Goal: Information Seeking & Learning: Understand process/instructions

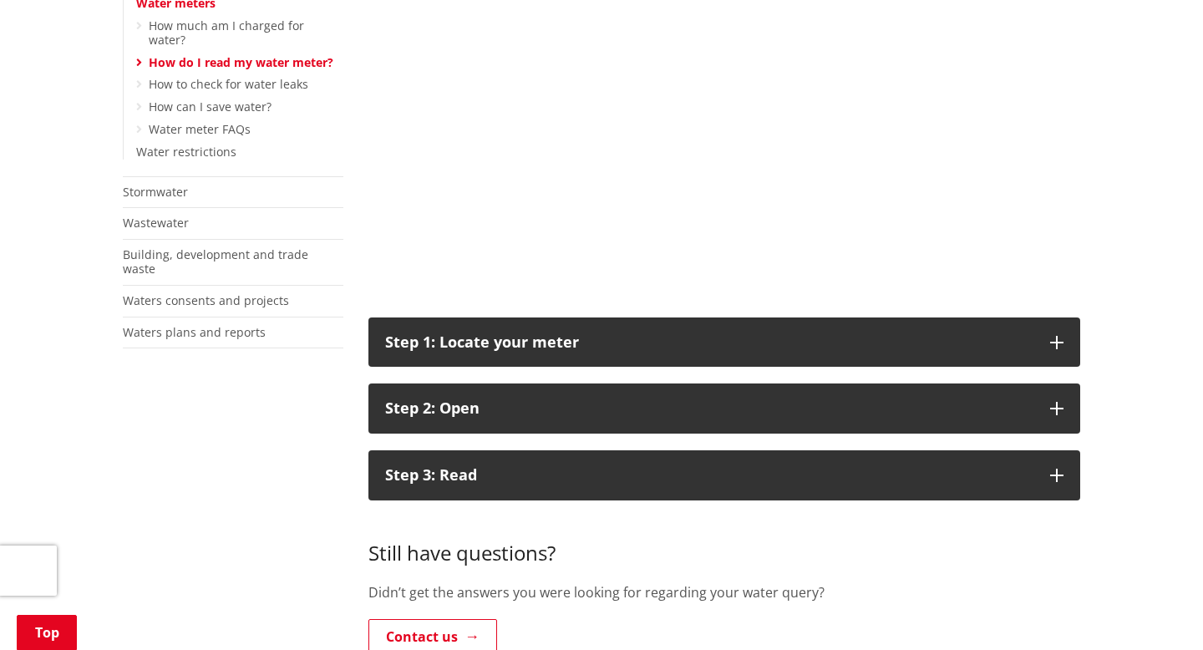
scroll to position [390, 0]
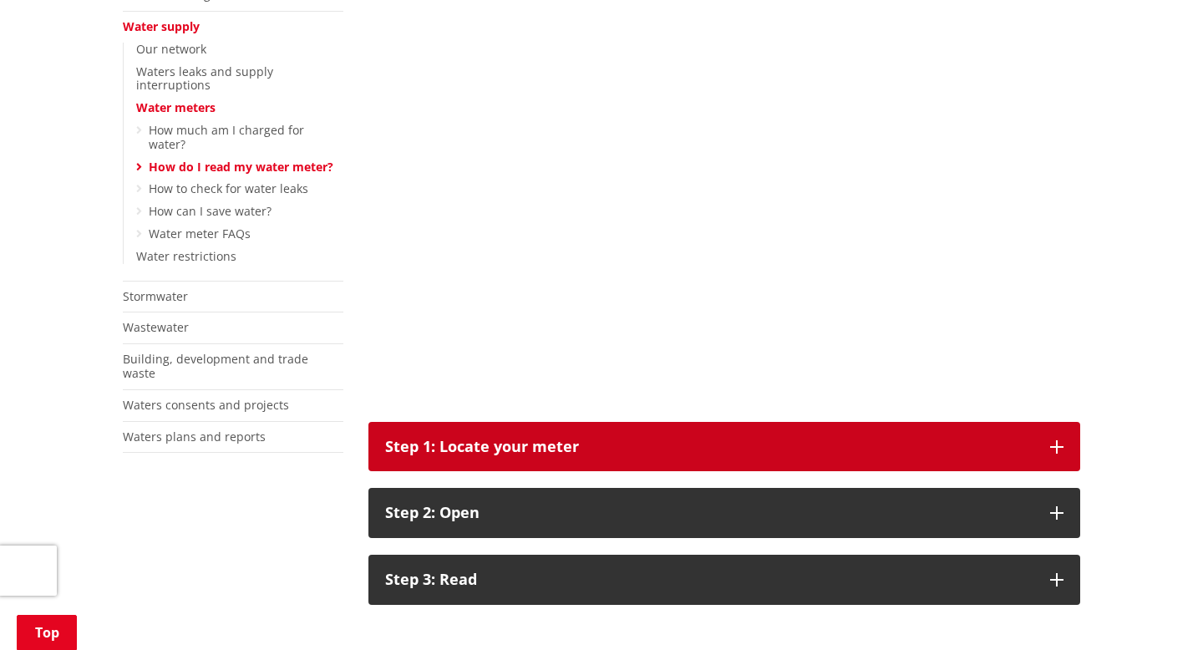
click at [525, 433] on button "Step 1: Locate your meter" at bounding box center [724, 447] width 712 height 50
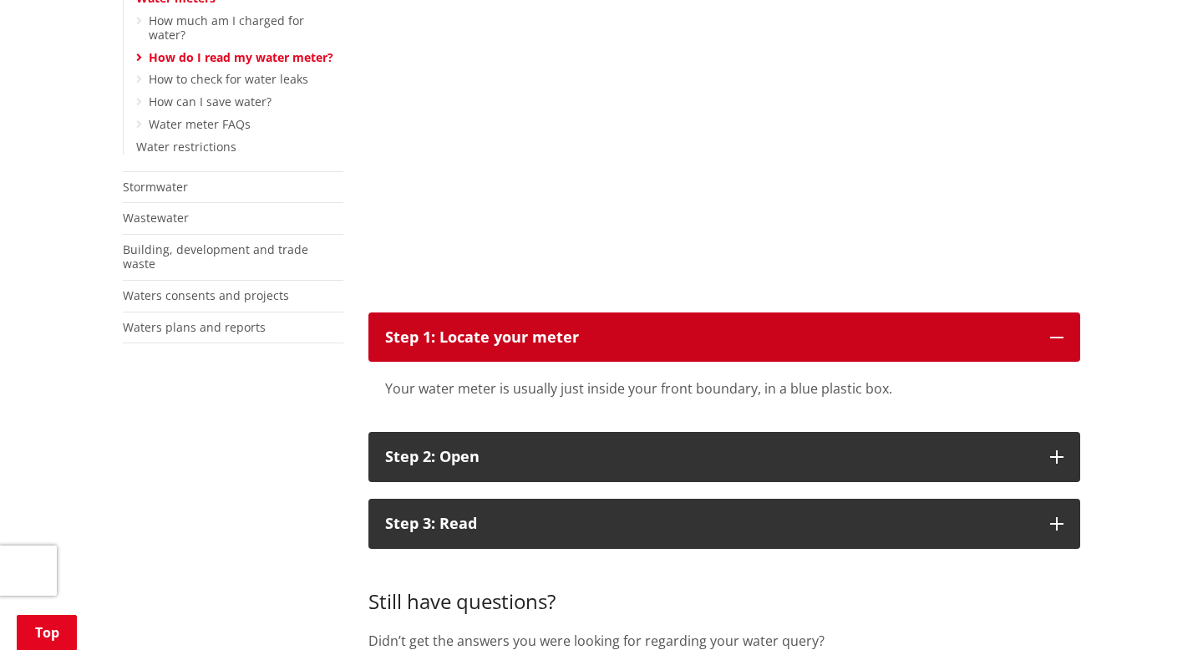
scroll to position [585, 0]
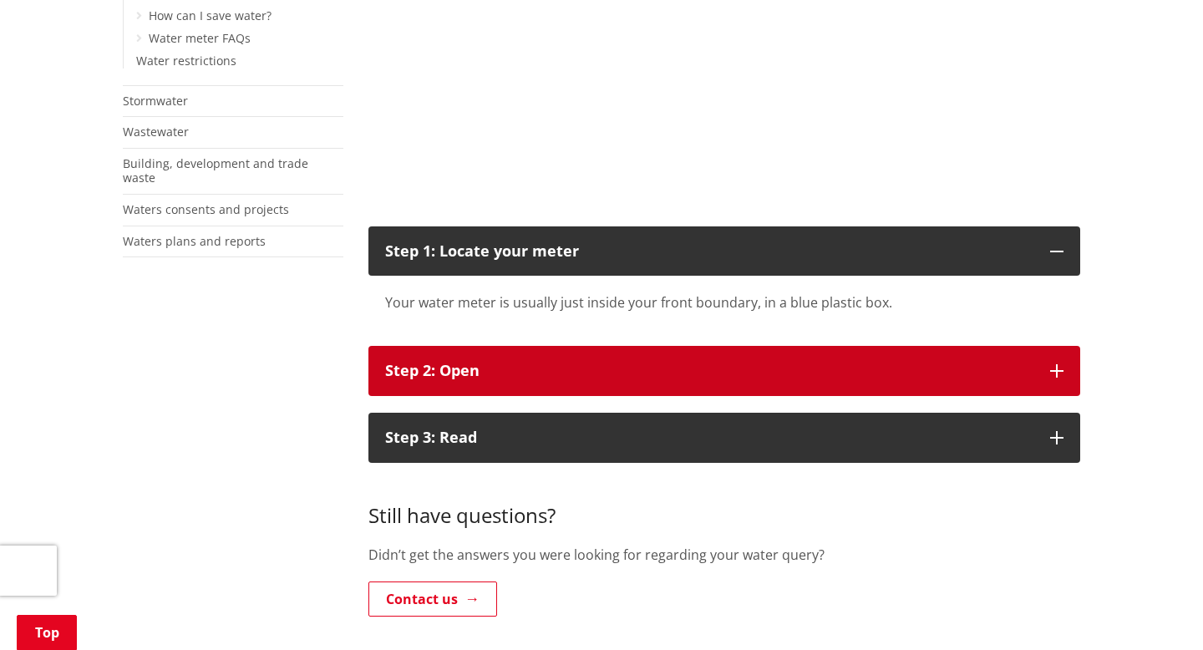
click at [525, 362] on button "Step 2: Open" at bounding box center [724, 371] width 712 height 50
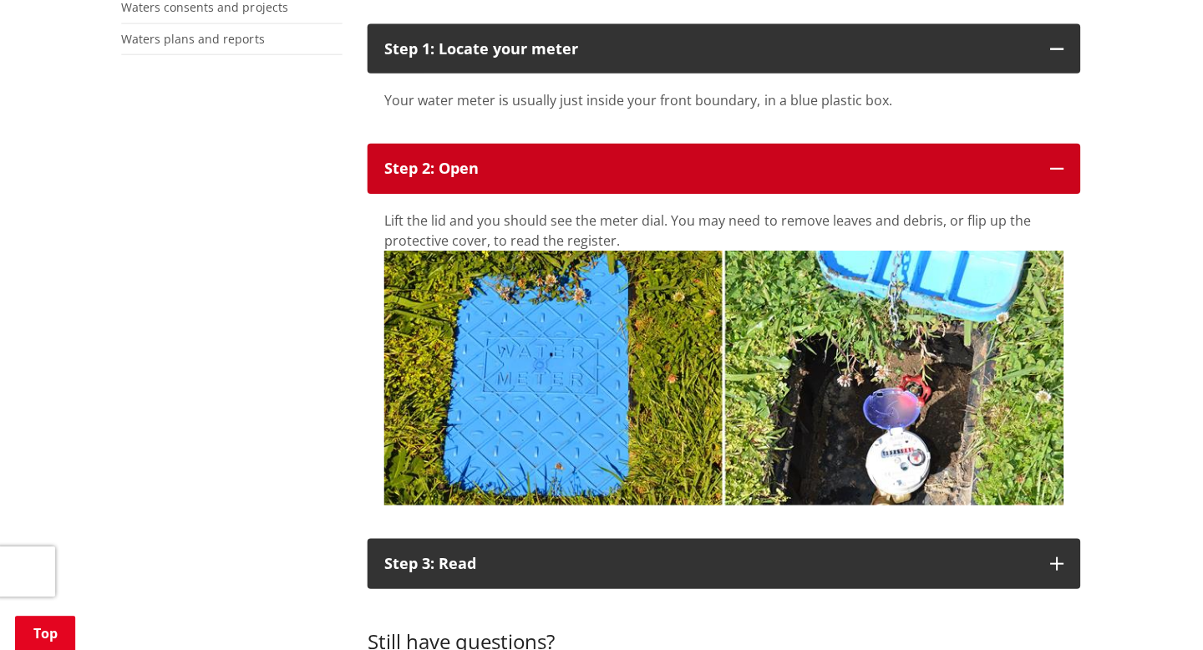
scroll to position [787, 0]
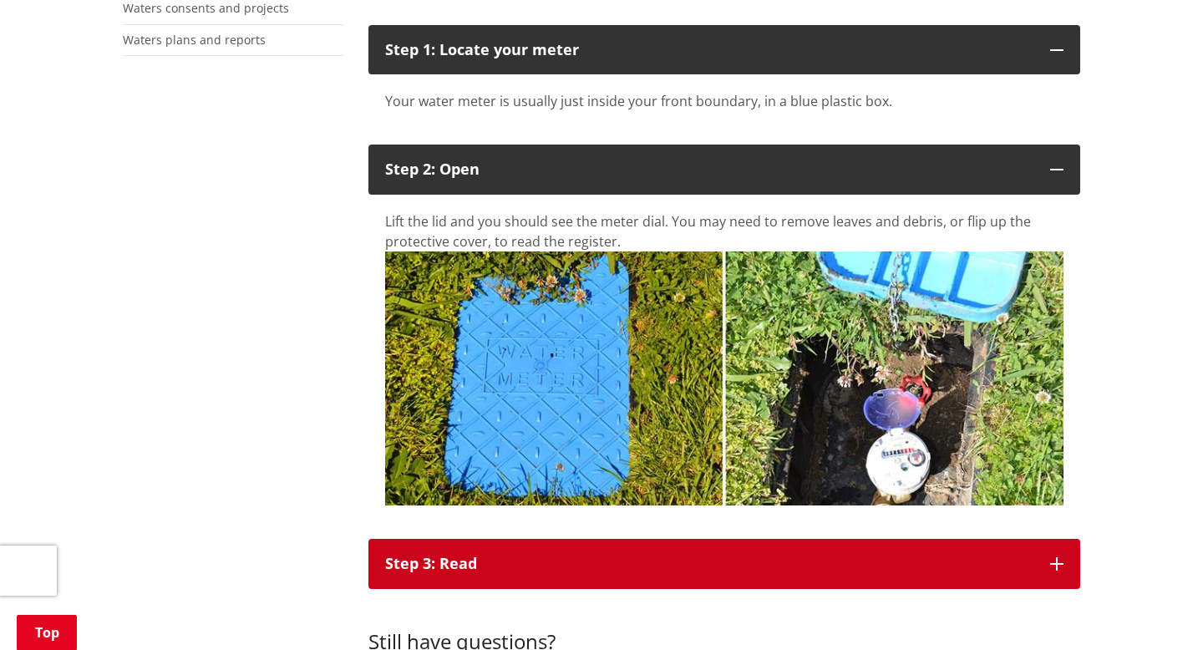
click at [656, 570] on div "Step 3: Read" at bounding box center [709, 563] width 648 height 17
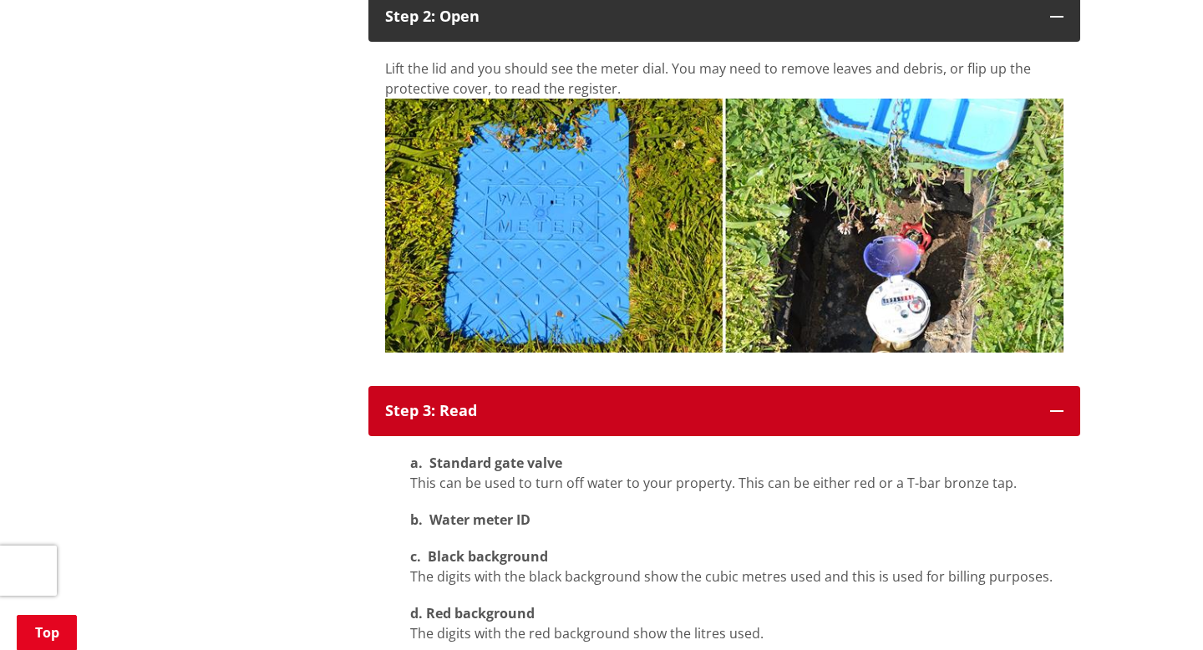
scroll to position [837, 0]
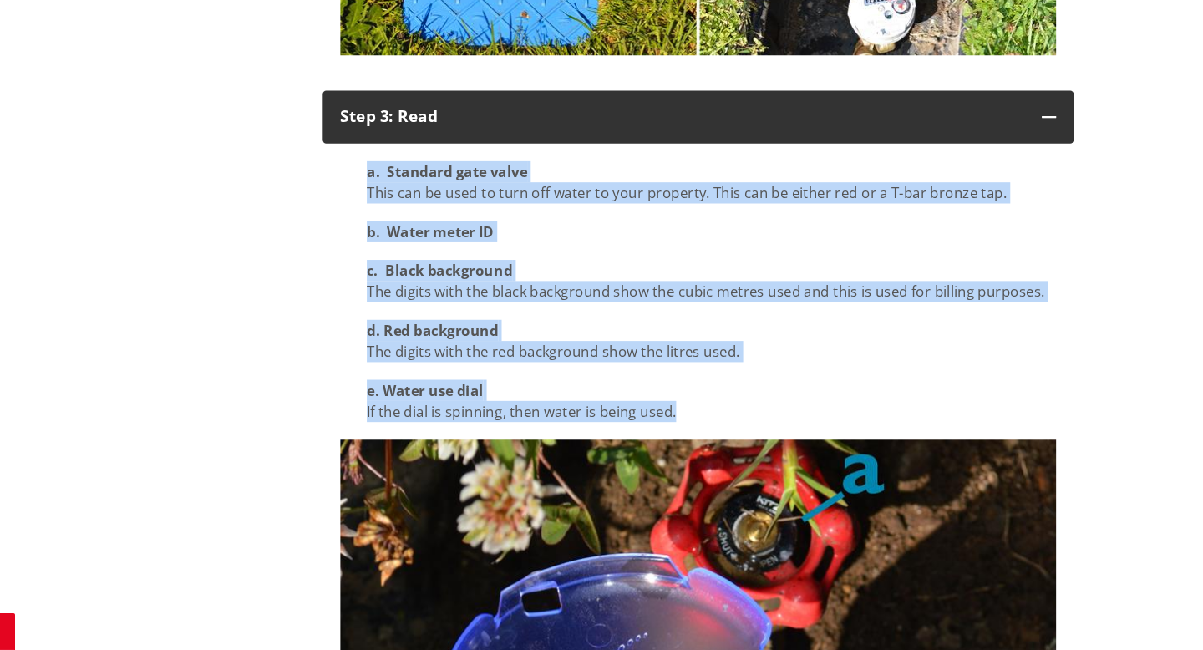
drag, startPoint x: 411, startPoint y: 203, endPoint x: 756, endPoint y: 424, distance: 409.8
click at [756, 424] on div "a. Standard gate valve This can be used to turn off water to your property. Thi…" at bounding box center [724, 309] width 678 height 247
copy div "a. Standard gate valve This can be used to turn off water to your property. Thi…"
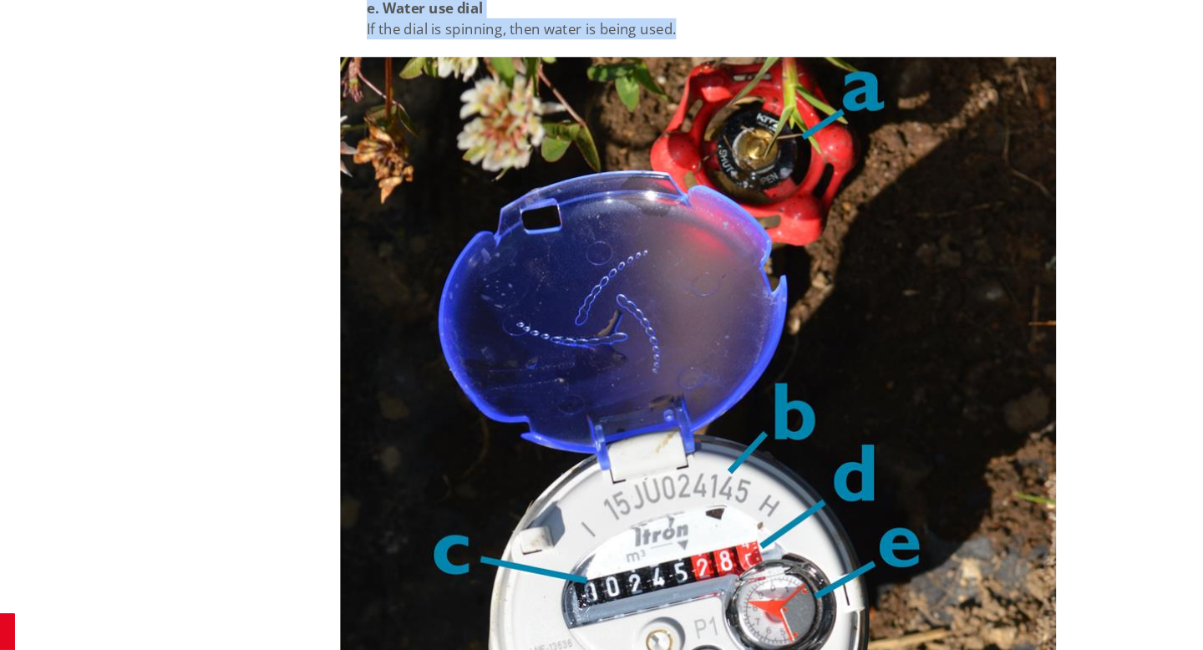
scroll to position [1569, 0]
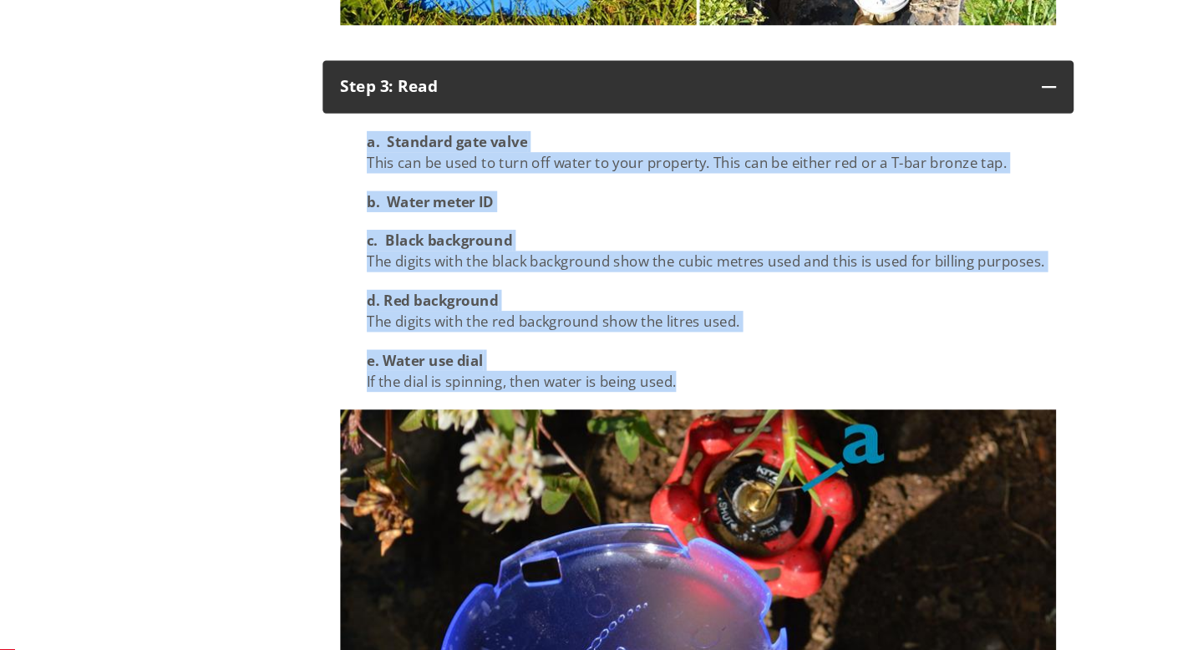
copy div "a. Standard gate valve This can be used to turn off water to your property. Thi…"
